Goal: Transaction & Acquisition: Subscribe to service/newsletter

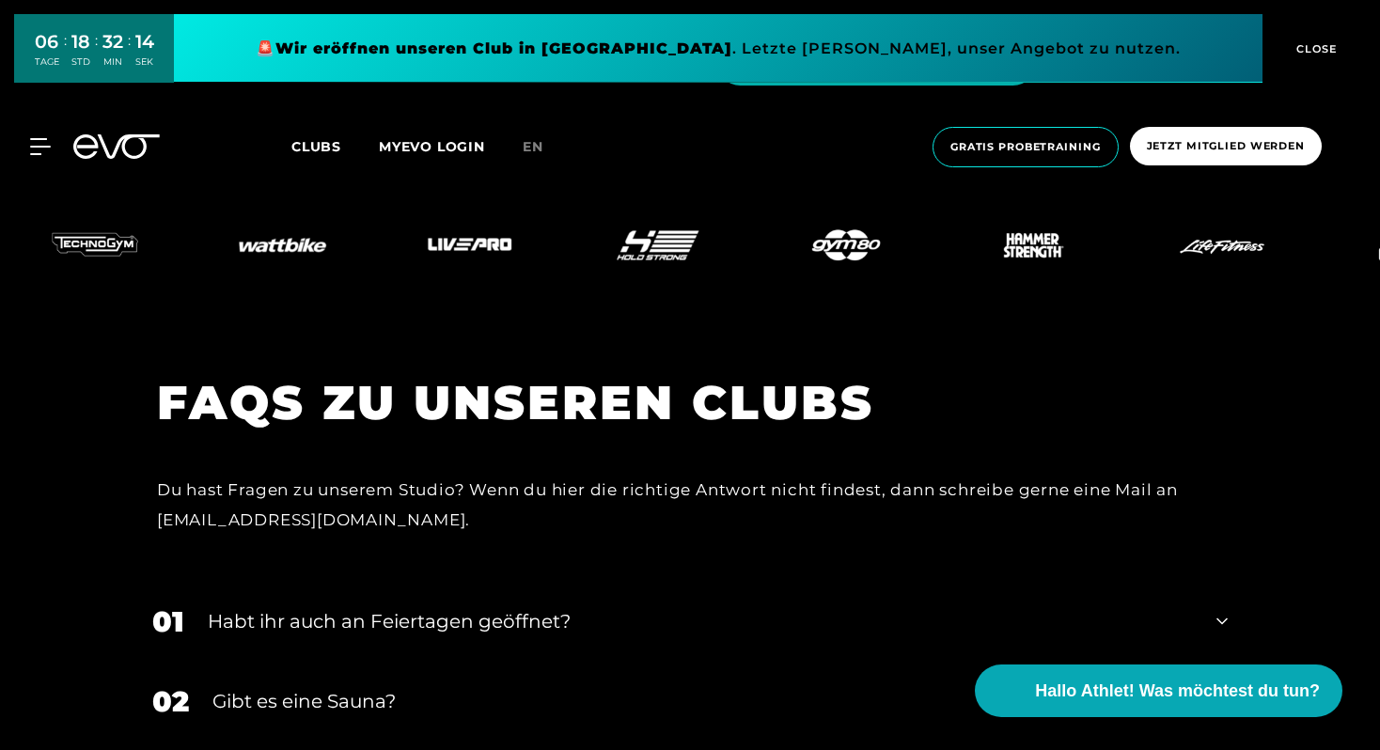
scroll to position [7032, 0]
click at [408, 686] on div "Gibt es eine Sauna?" at bounding box center [702, 700] width 980 height 28
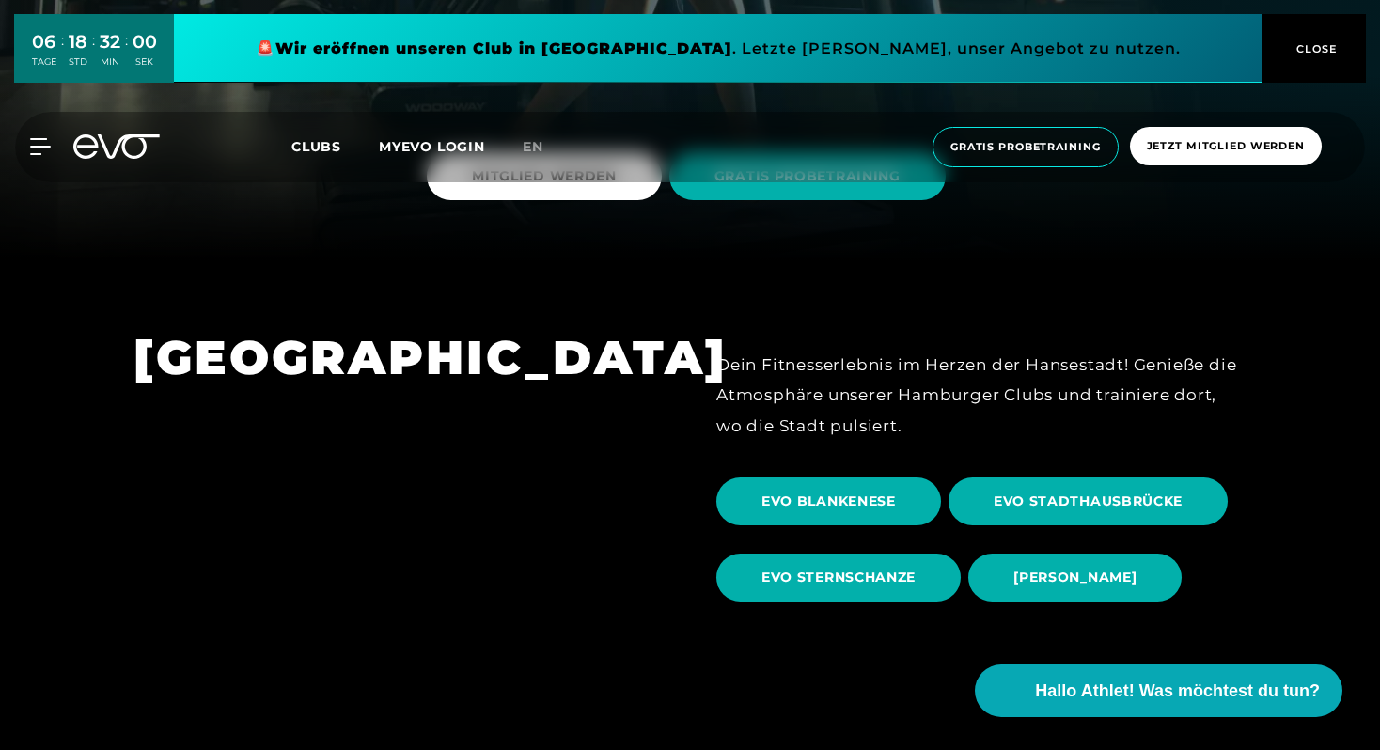
scroll to position [0, 0]
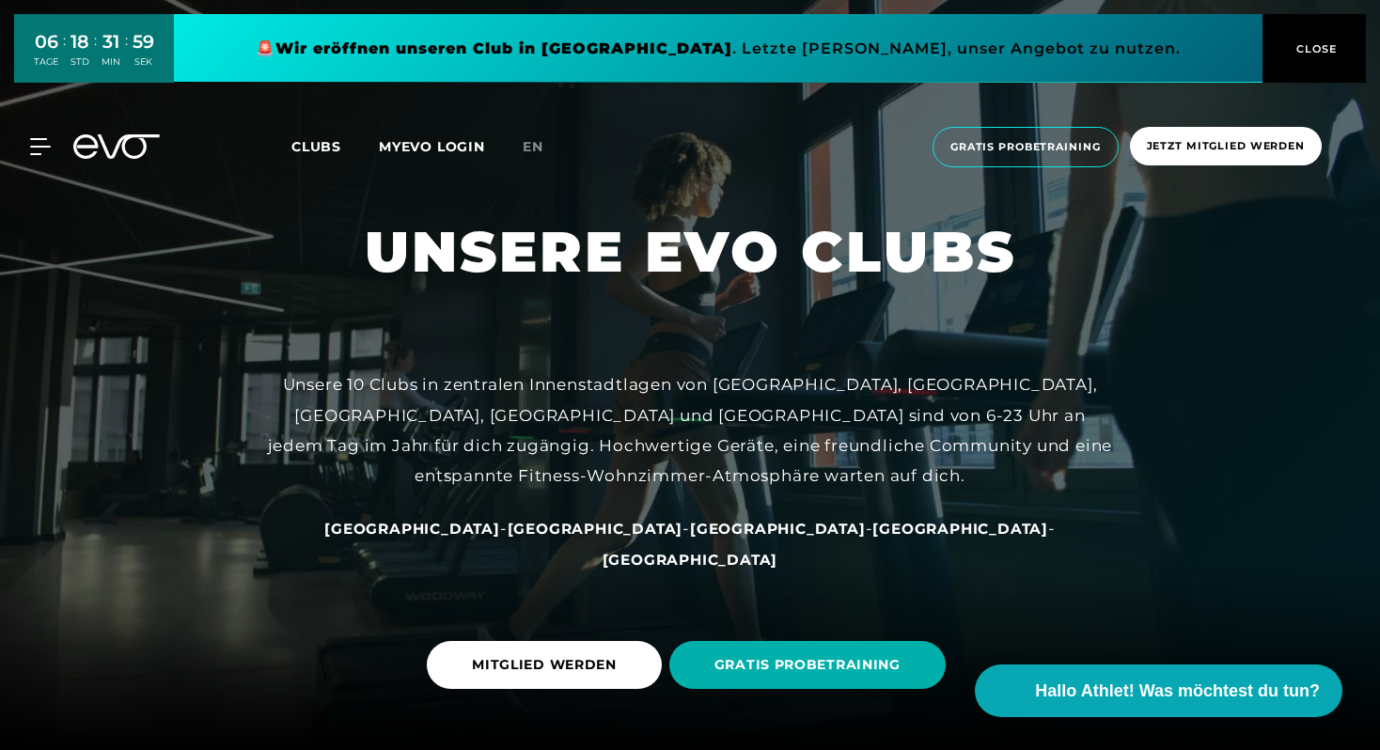
click at [29, 160] on div "MyEVO Login Über EVO Mitgliedschaften Probetraining TAGESPASS EVO Studios [GEOG…" at bounding box center [690, 147] width 1372 height 71
click at [298, 155] on link "Clubs" at bounding box center [334, 146] width 87 height 18
click at [323, 149] on span "Clubs" at bounding box center [316, 146] width 50 height 17
click at [27, 148] on div at bounding box center [29, 146] width 56 height 17
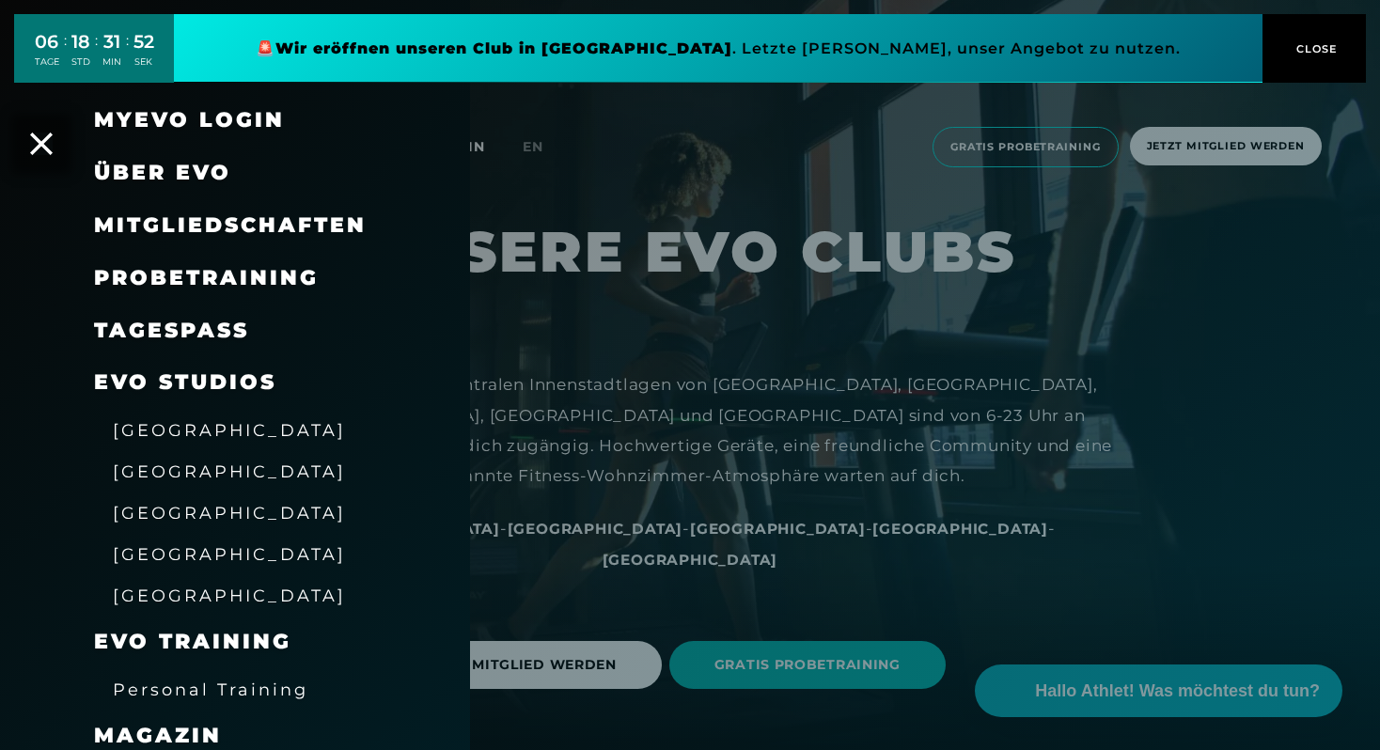
click at [183, 237] on span "Mitgliedschaften" at bounding box center [230, 224] width 273 height 25
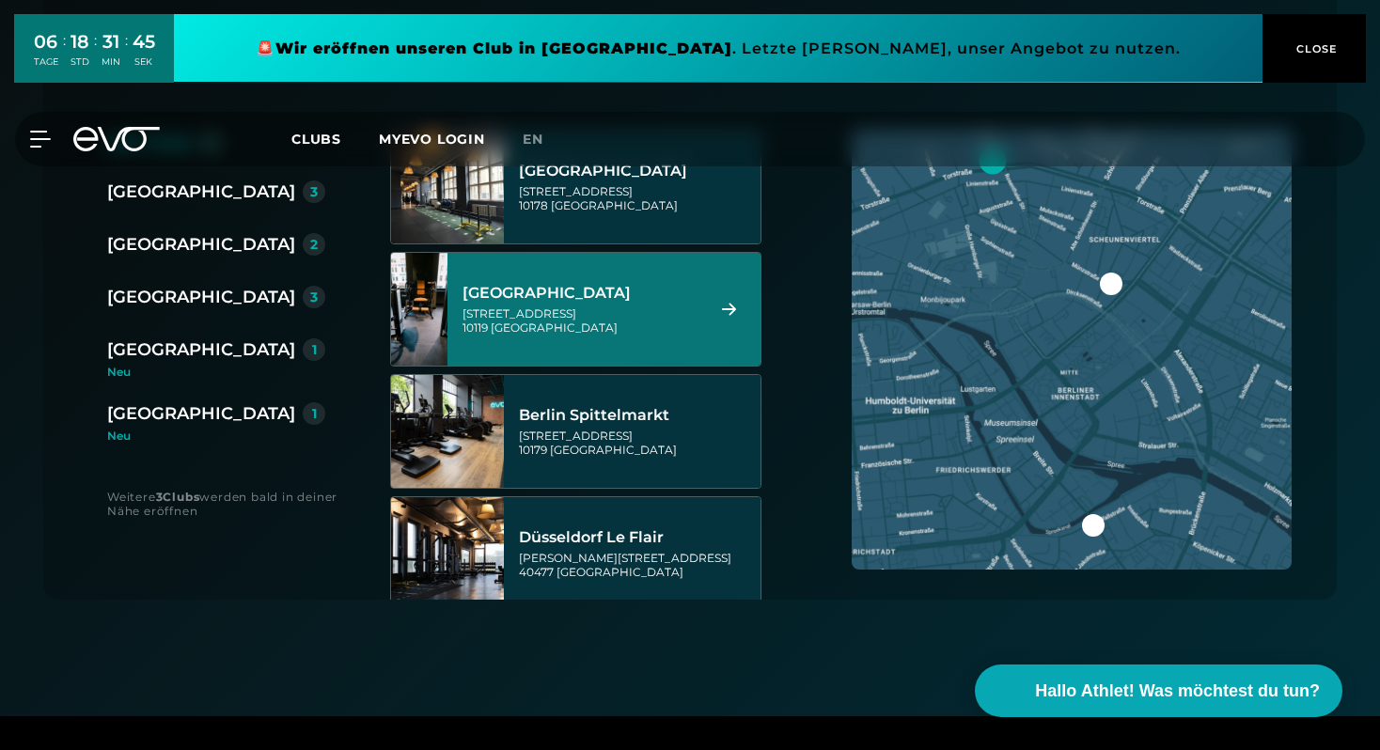
click at [566, 297] on div "[GEOGRAPHIC_DATA]" at bounding box center [581, 293] width 236 height 19
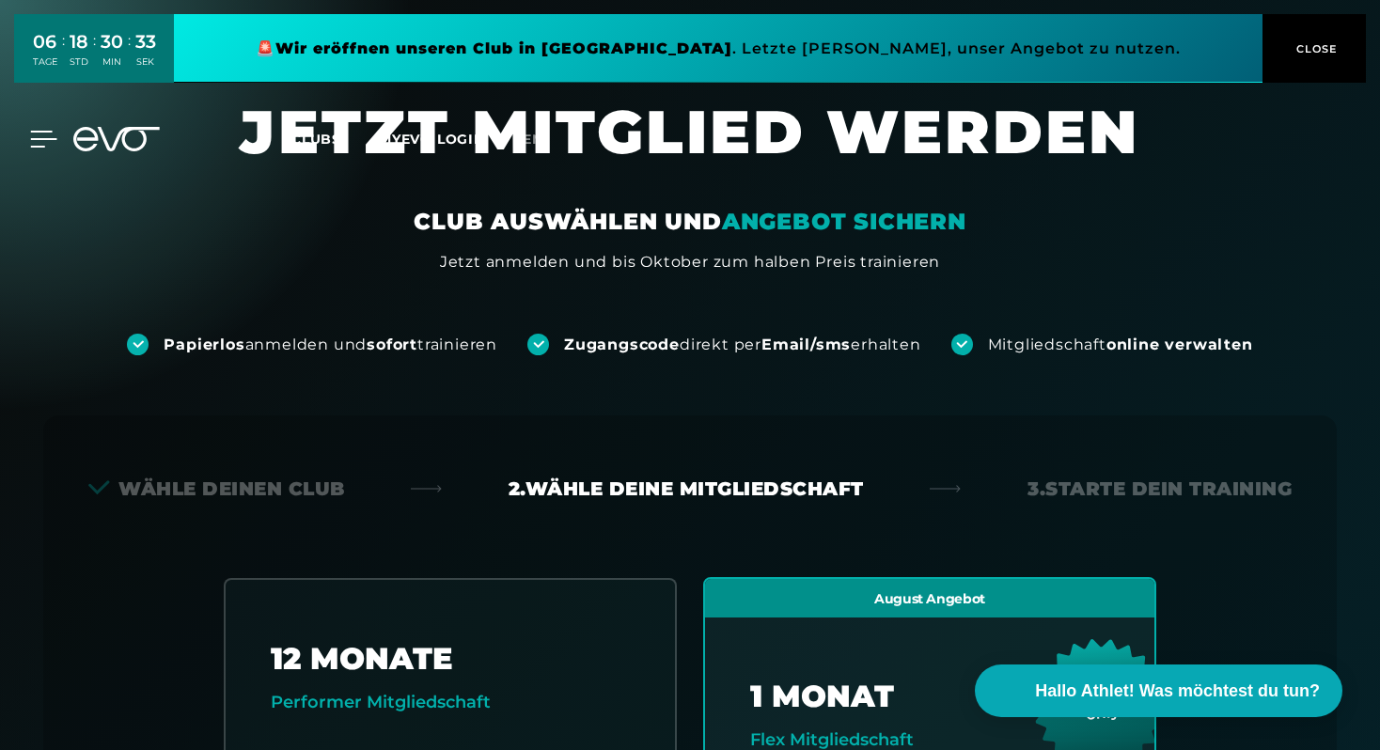
click at [41, 134] on icon at bounding box center [43, 139] width 27 height 17
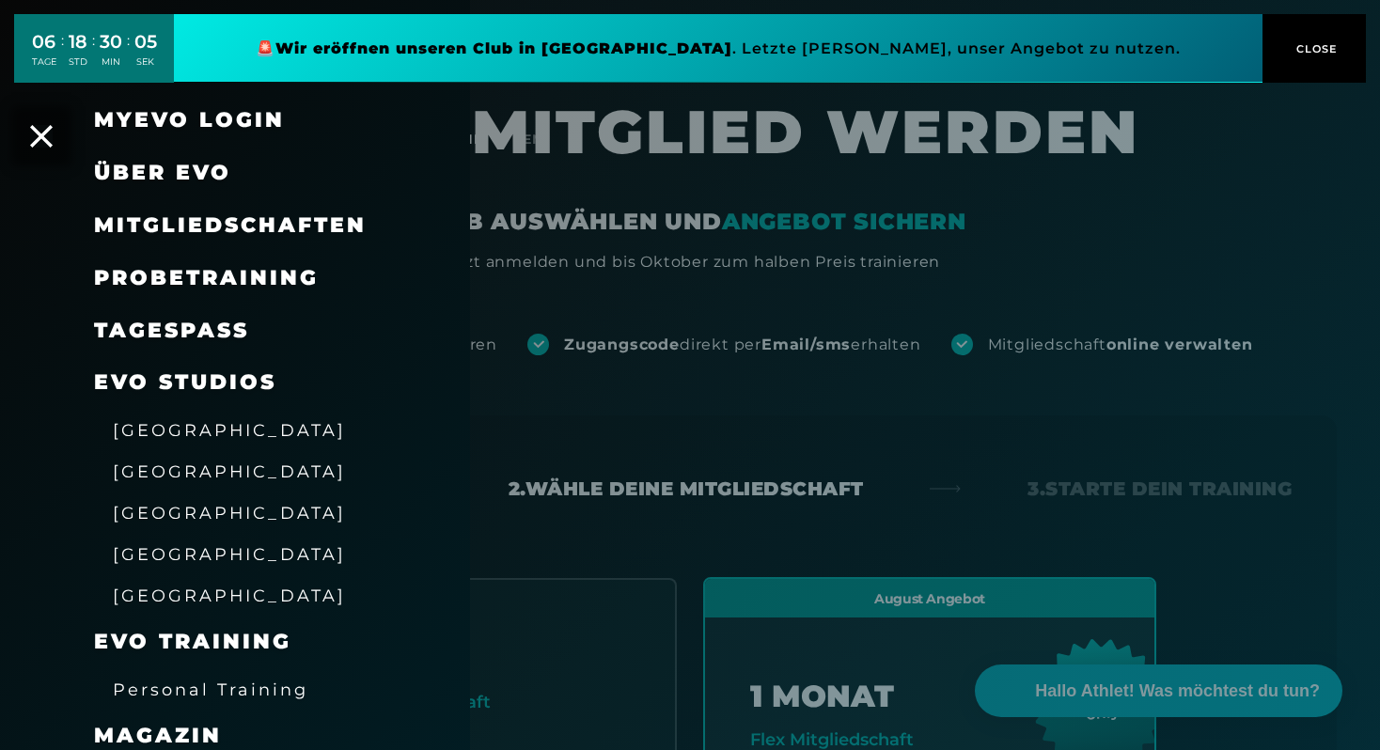
click at [644, 420] on div at bounding box center [690, 375] width 1380 height 750
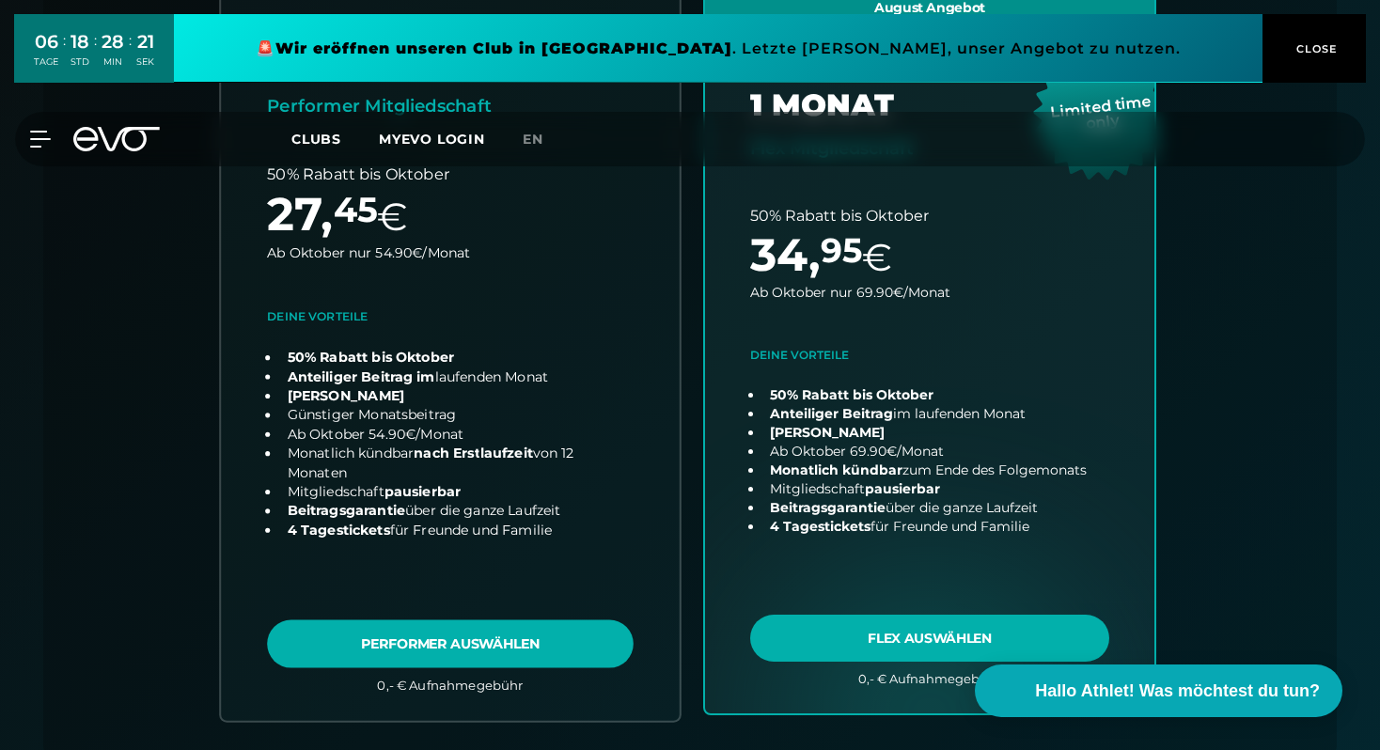
scroll to position [660, 0]
